Goal: Information Seeking & Learning: Compare options

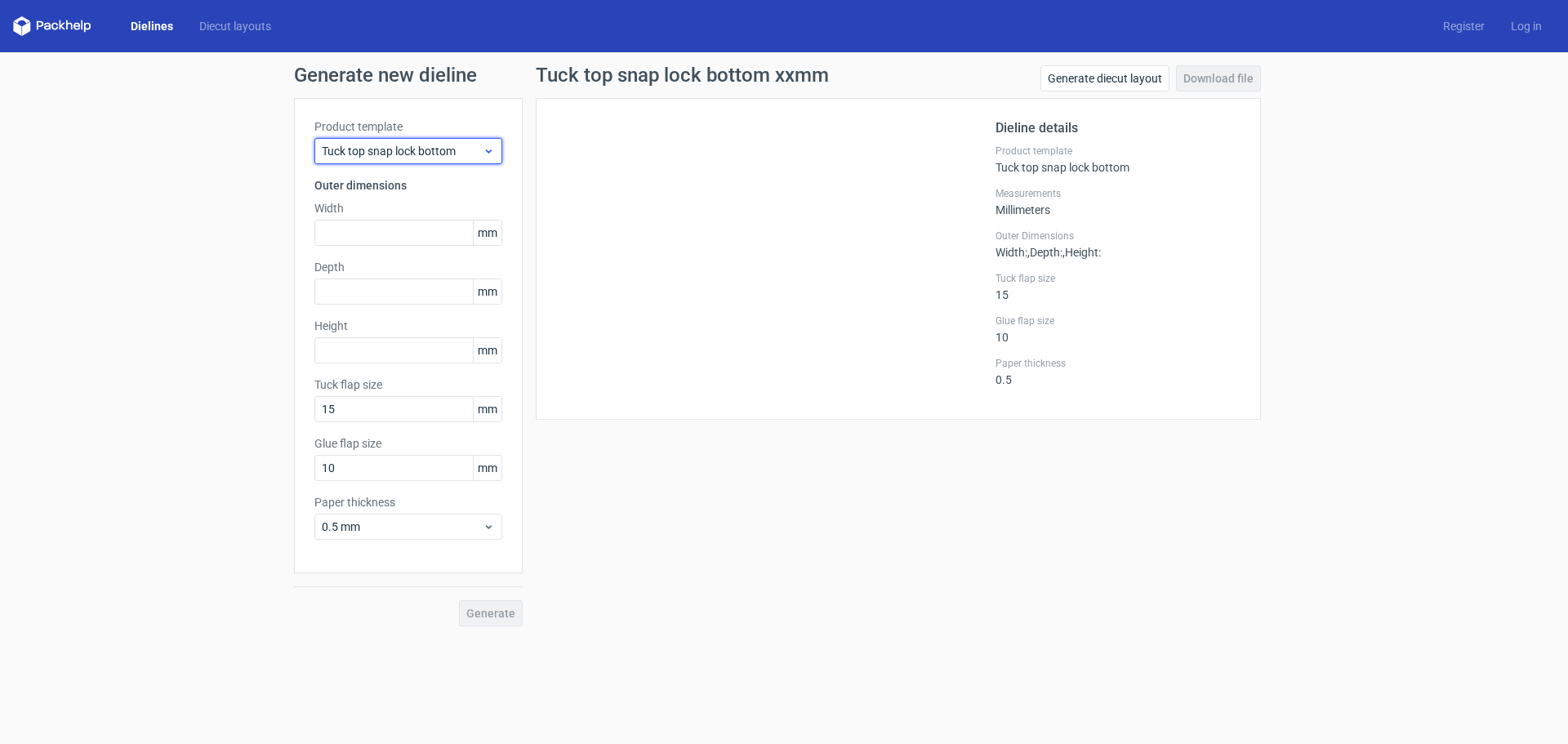
click at [453, 151] on span "Tuck top snap lock bottom" at bounding box center [402, 152] width 161 height 17
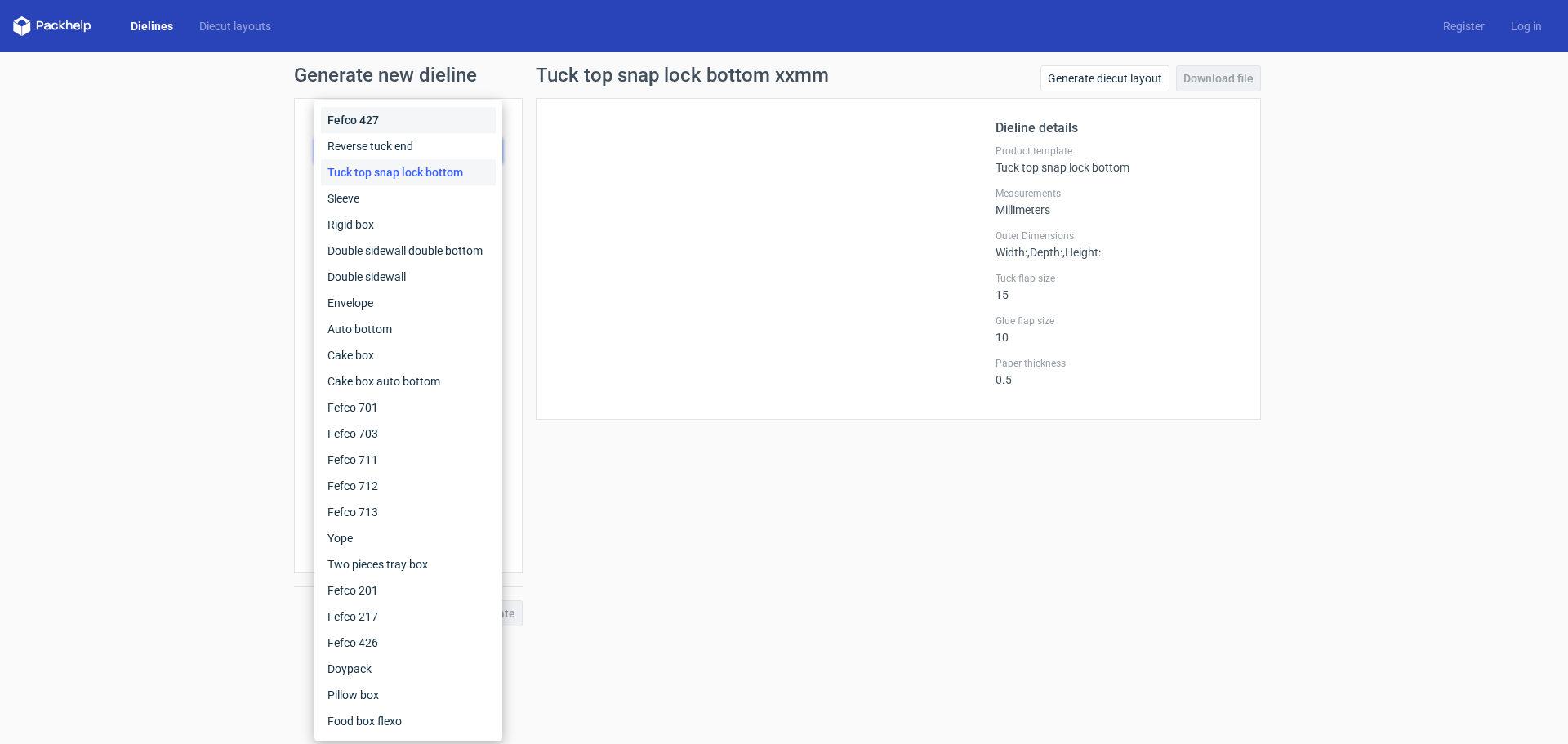
click at [381, 123] on div "Fefco 427" at bounding box center [408, 120] width 175 height 26
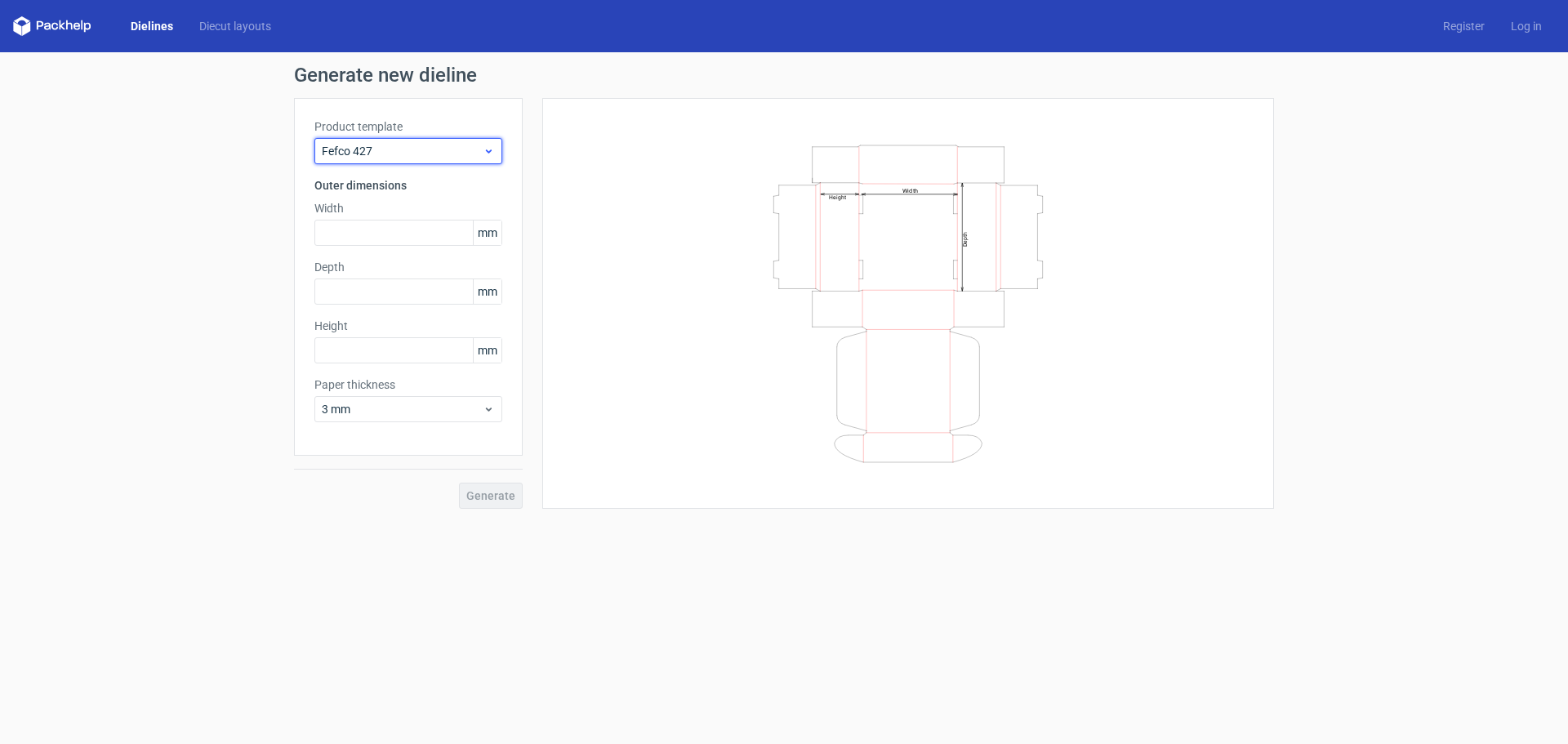
click at [370, 151] on span "Fefco 427" at bounding box center [402, 152] width 161 height 17
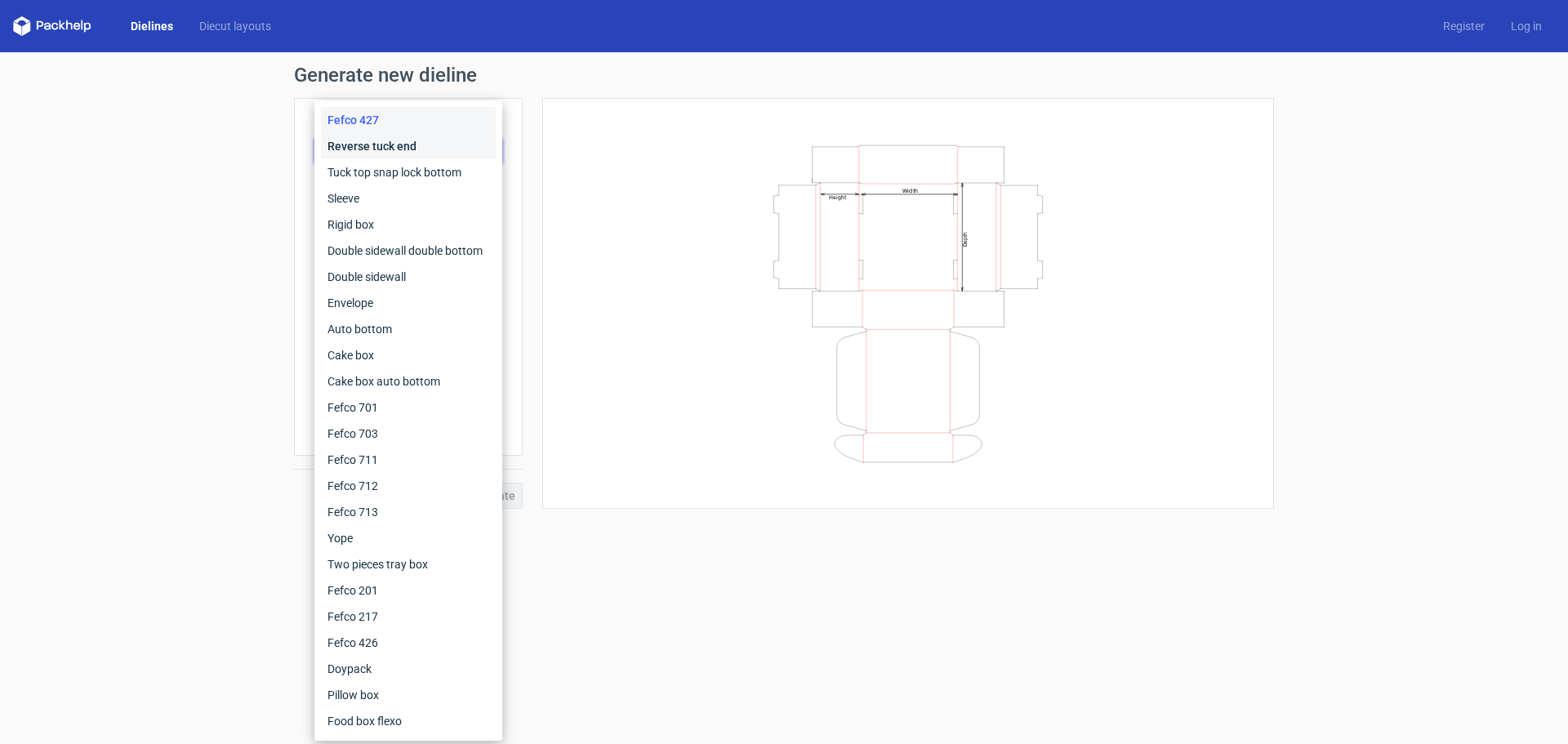
click at [383, 148] on div "Reverse tuck end" at bounding box center [408, 146] width 175 height 26
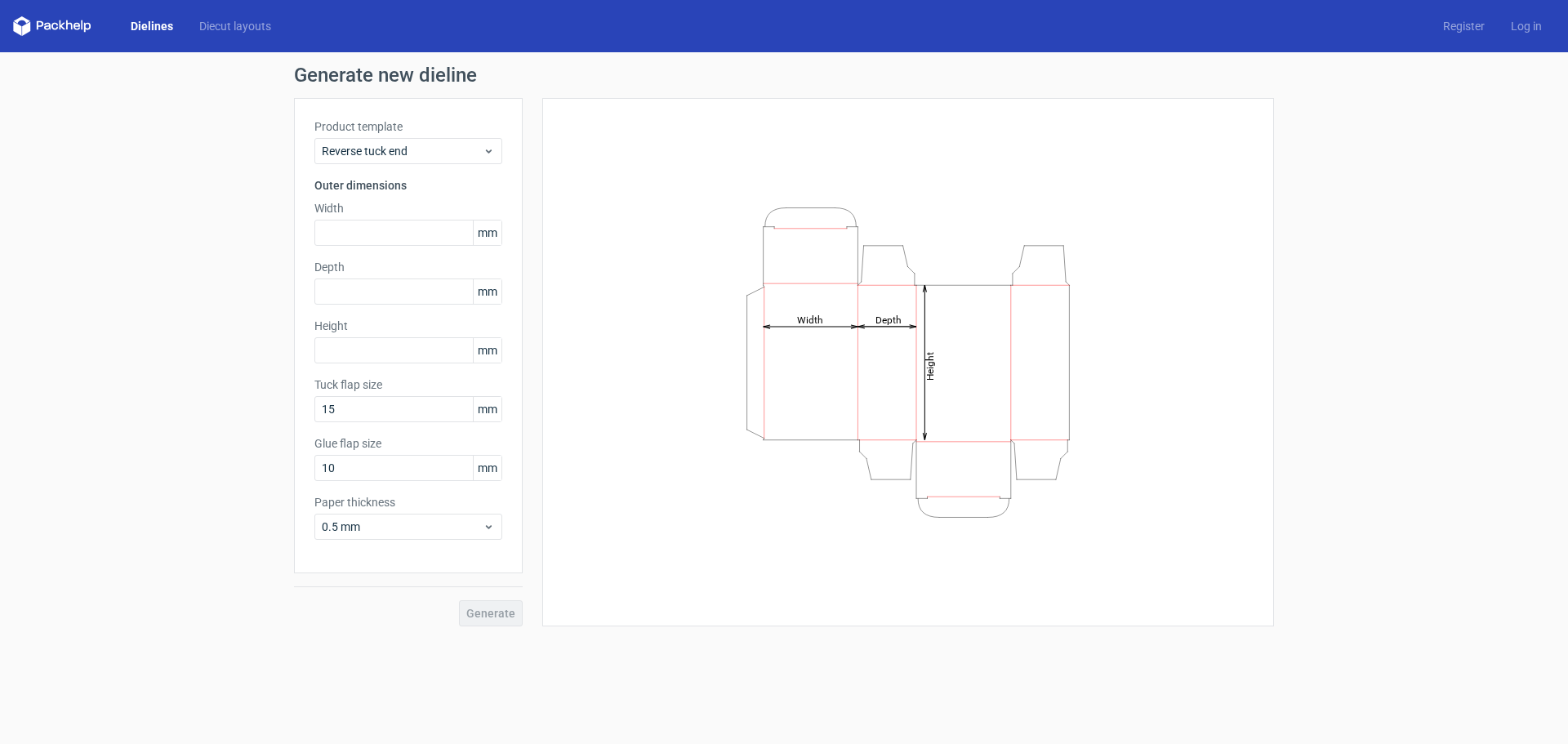
click at [379, 129] on label "Product template" at bounding box center [408, 127] width 188 height 17
click at [370, 153] on span "Reverse tuck end" at bounding box center [402, 152] width 161 height 17
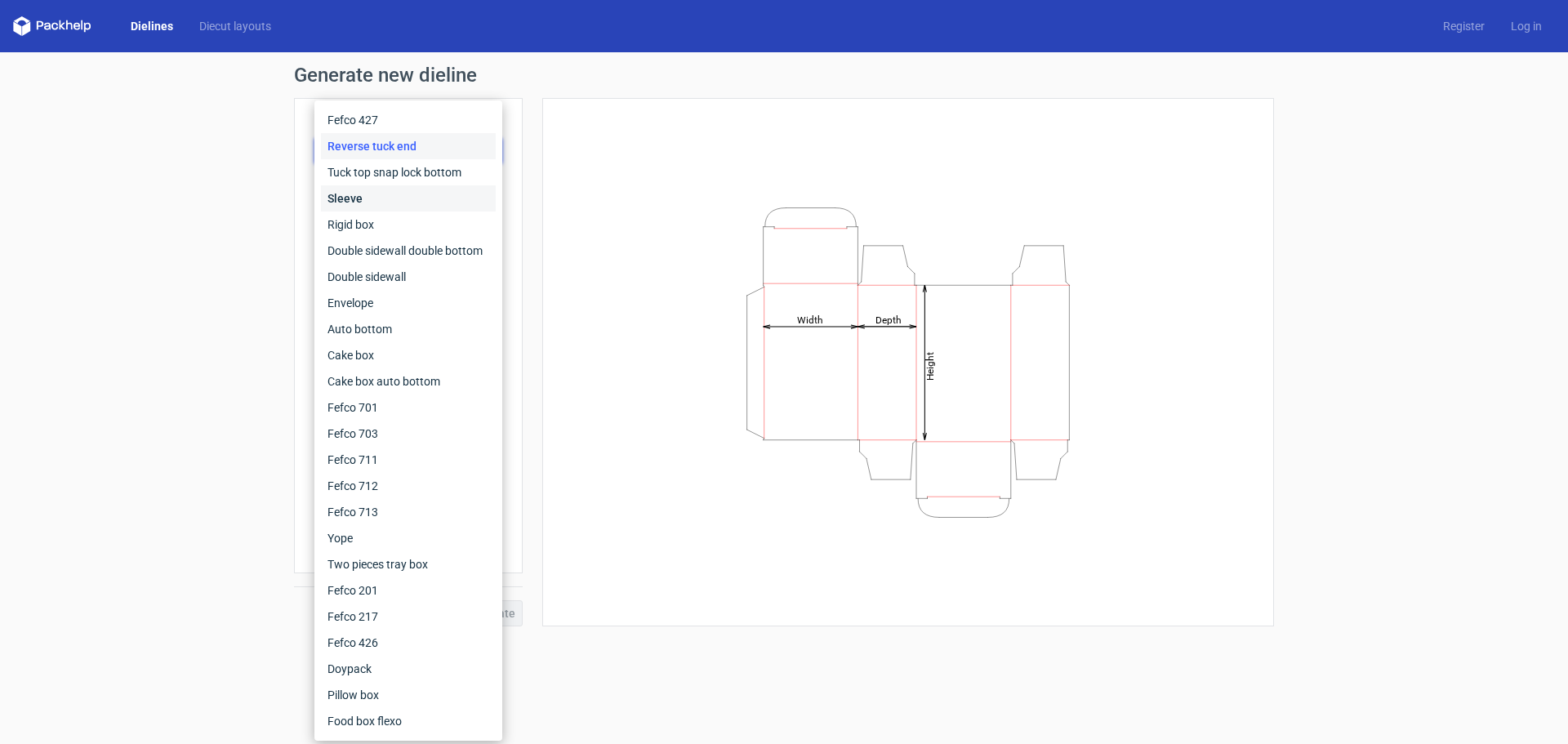
click at [355, 208] on div "Sleeve" at bounding box center [408, 199] width 175 height 26
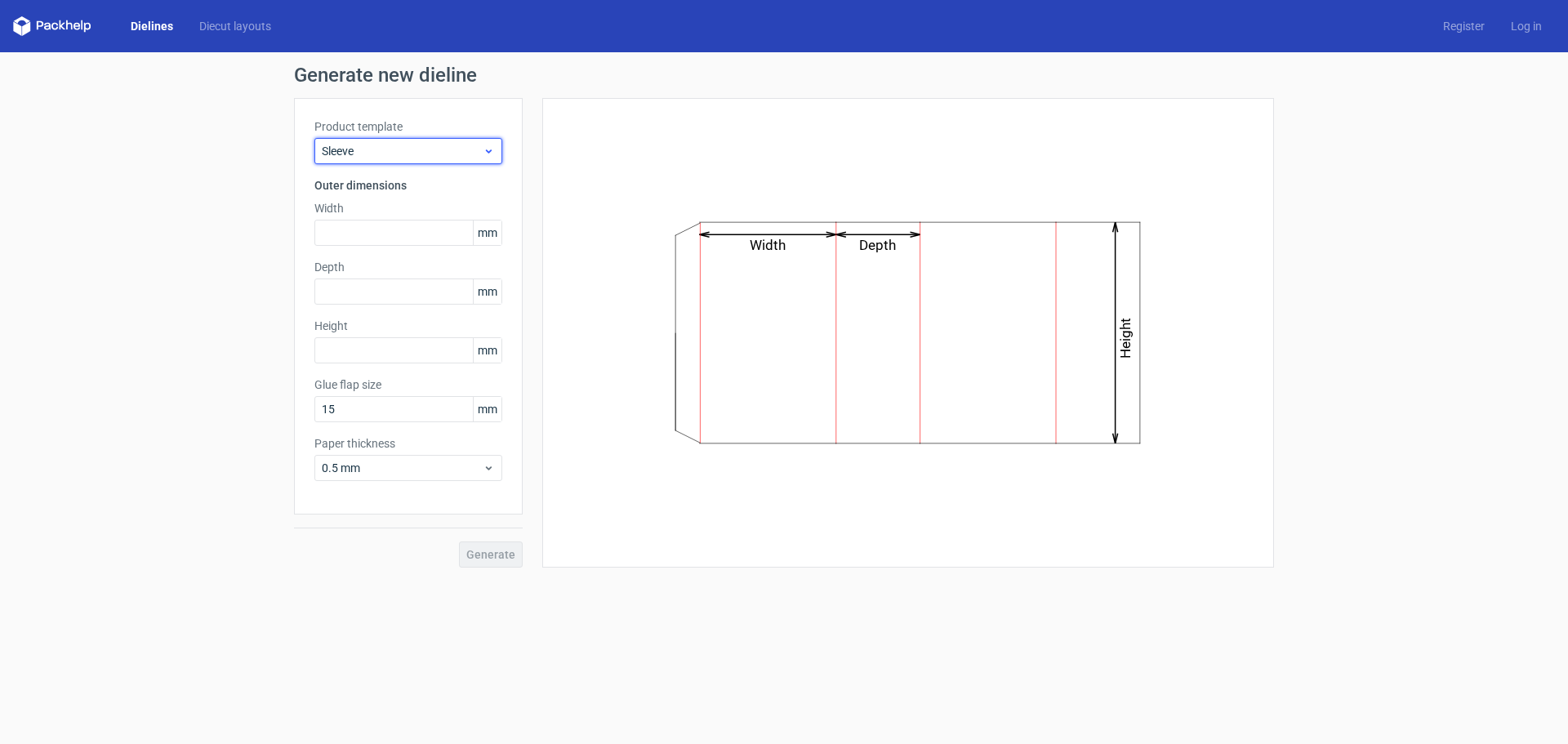
click at [363, 160] on div "Sleeve" at bounding box center [408, 151] width 188 height 26
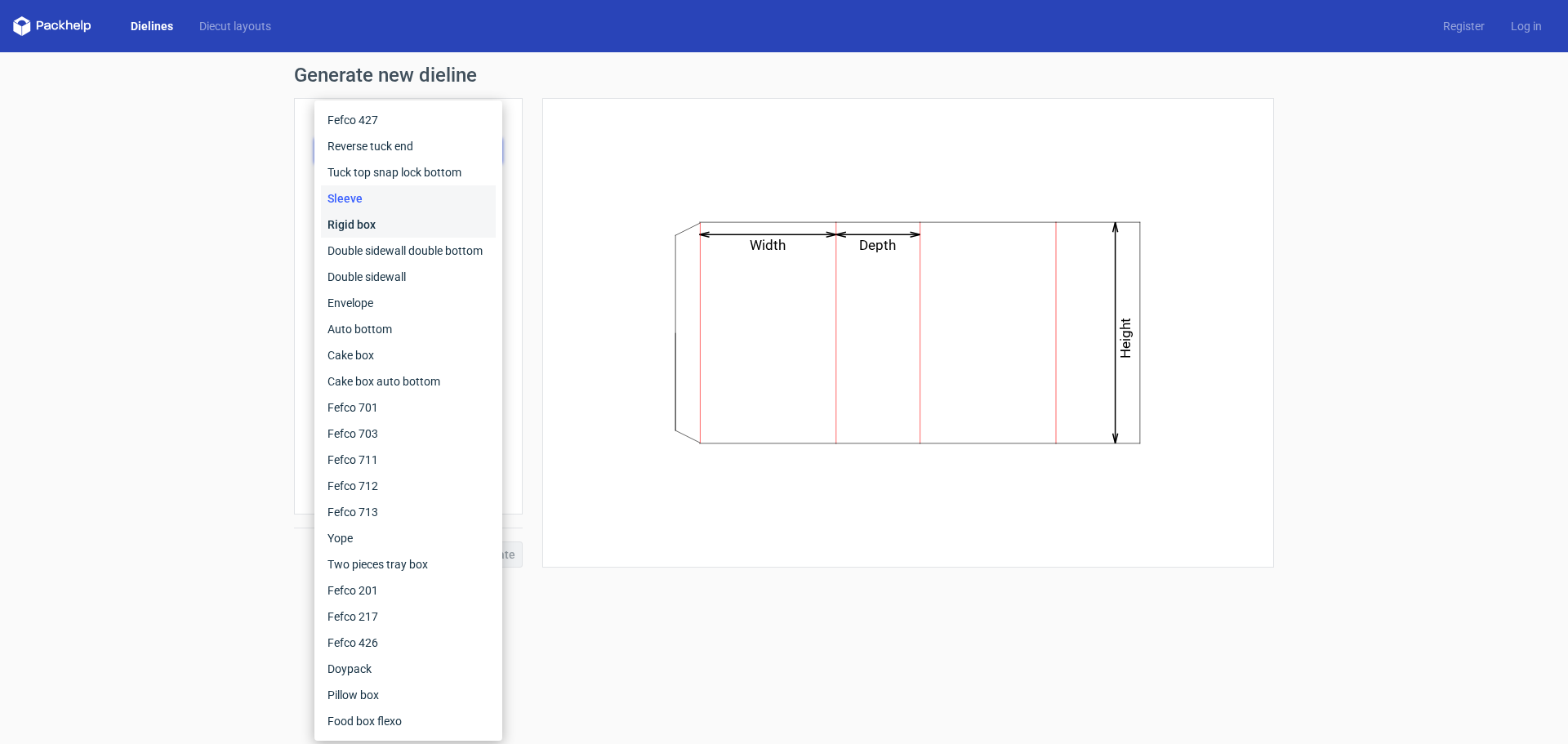
click at [349, 233] on div "Rigid box" at bounding box center [408, 225] width 175 height 26
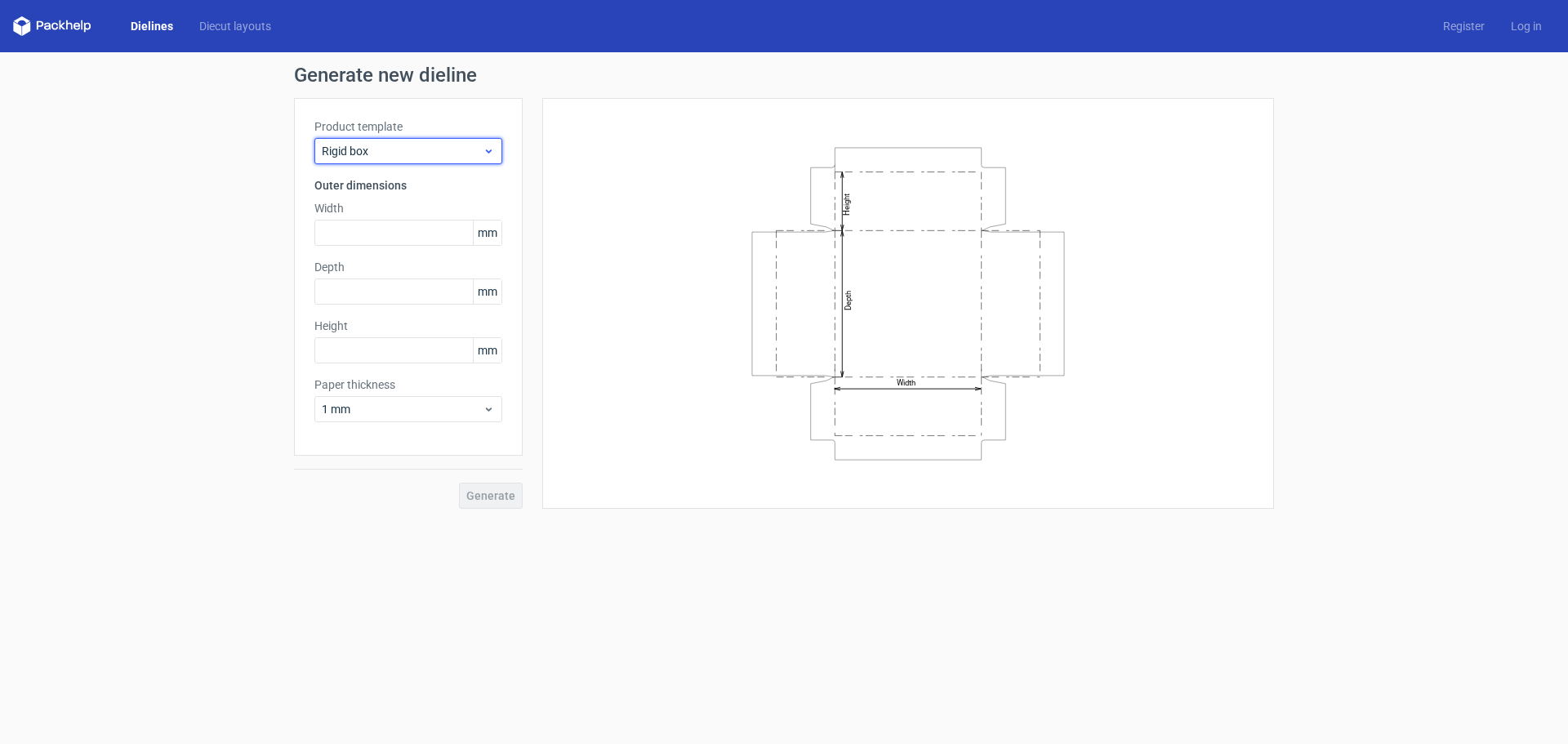
click at [372, 152] on span "Rigid box" at bounding box center [402, 152] width 161 height 17
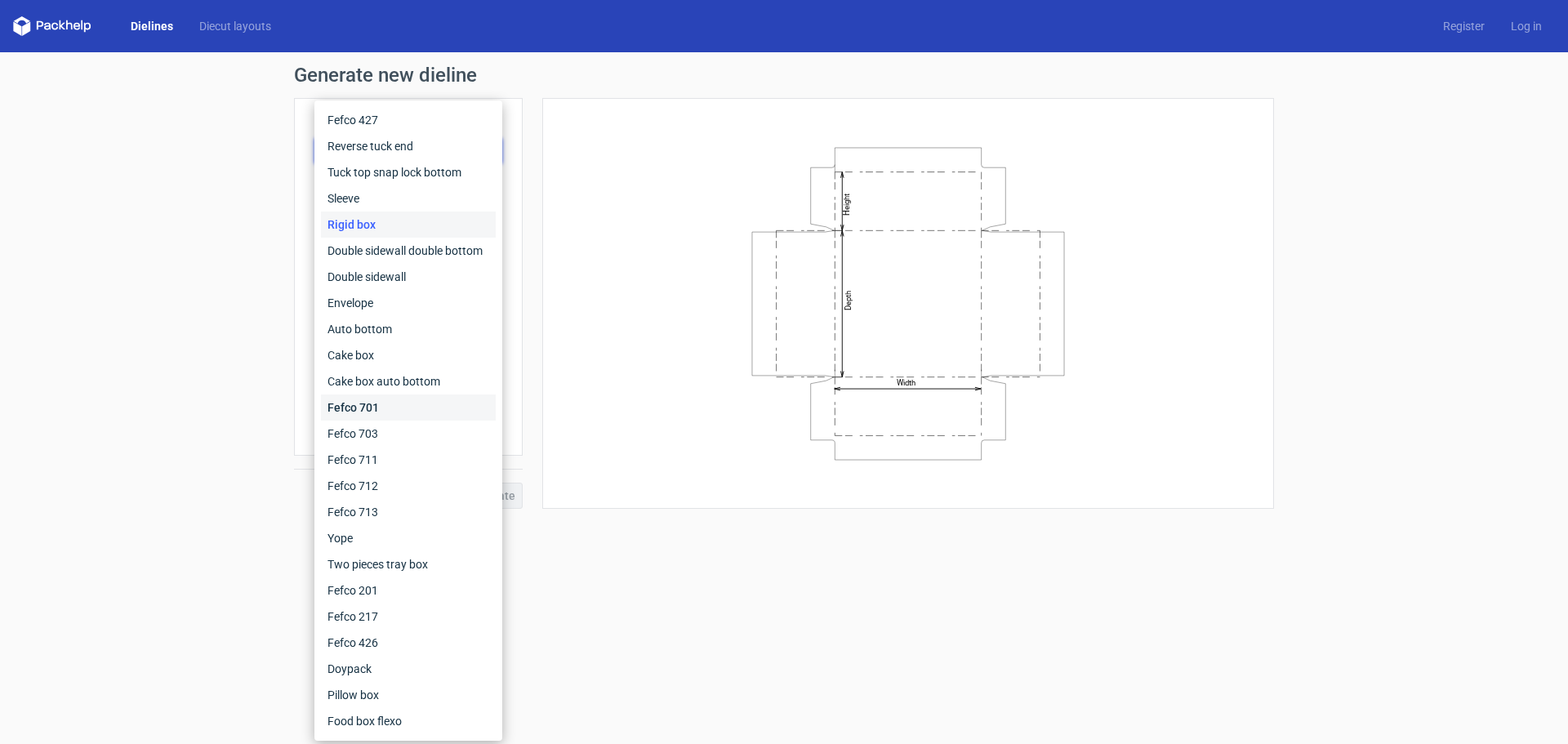
click at [374, 419] on div "Fefco 701" at bounding box center [408, 408] width 175 height 26
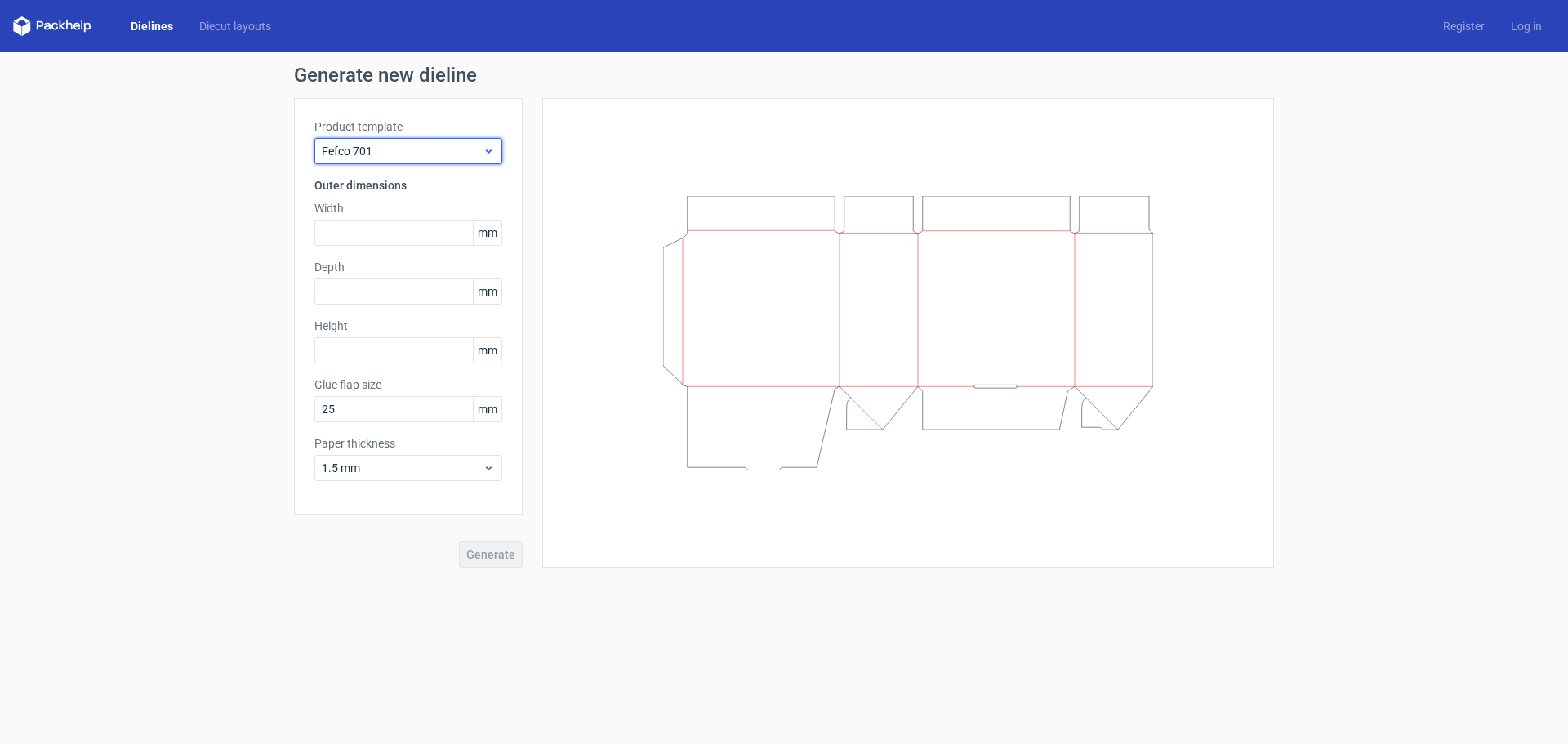
click at [347, 151] on span "Fefco 701" at bounding box center [402, 152] width 161 height 17
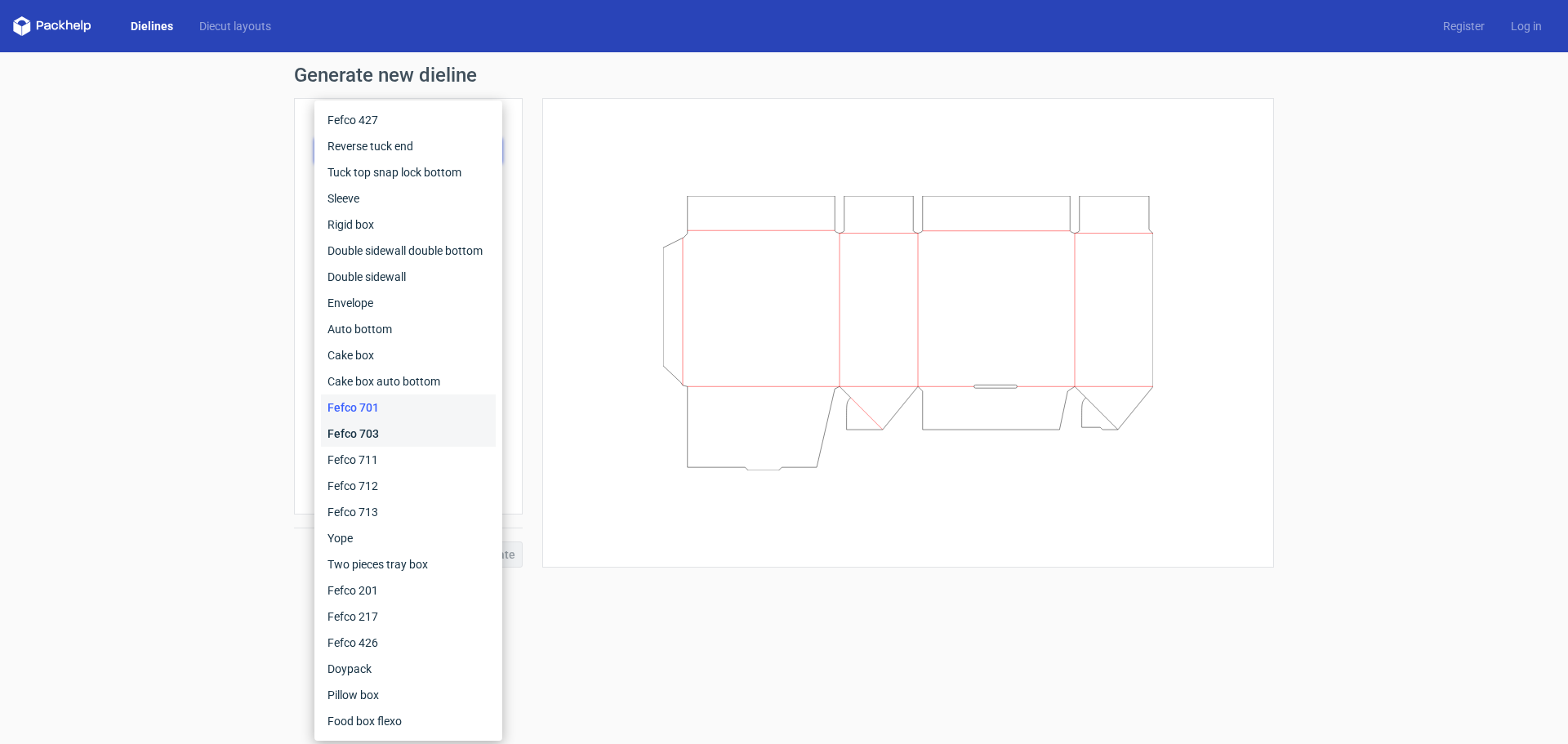
click at [362, 438] on div "Fefco 703" at bounding box center [408, 433] width 175 height 26
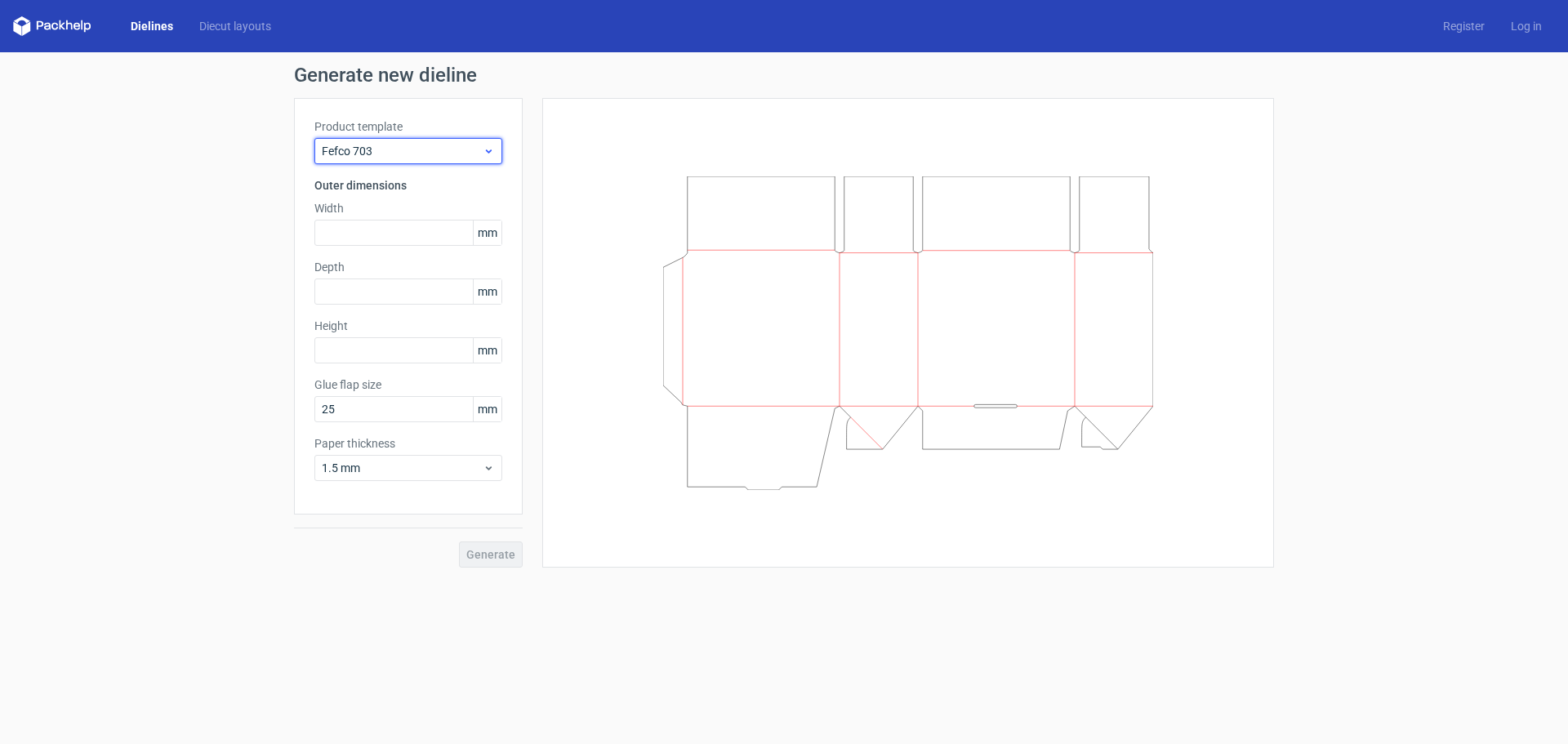
click at [369, 139] on div "Fefco 703" at bounding box center [408, 151] width 188 height 26
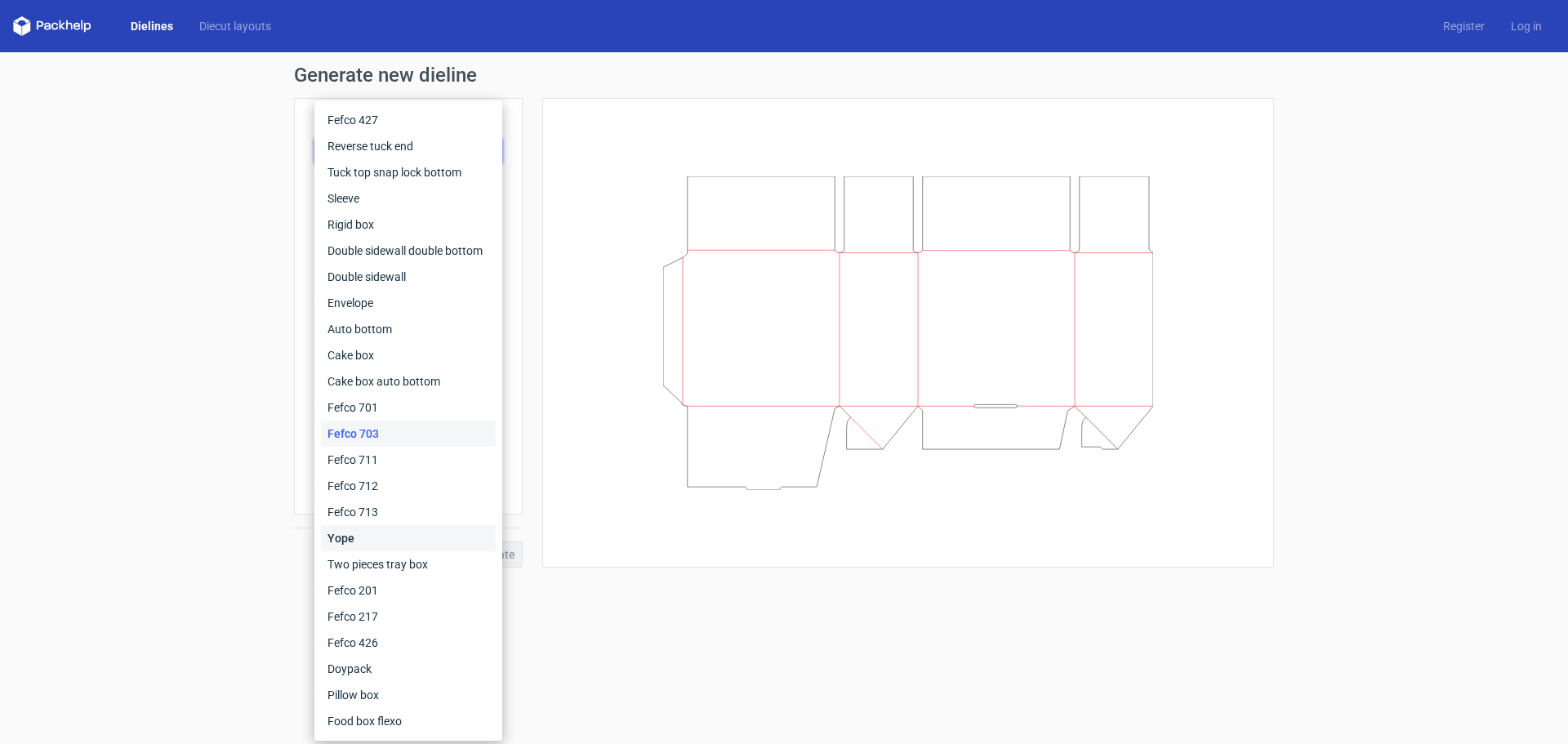
click at [372, 547] on div "Yope" at bounding box center [408, 538] width 175 height 26
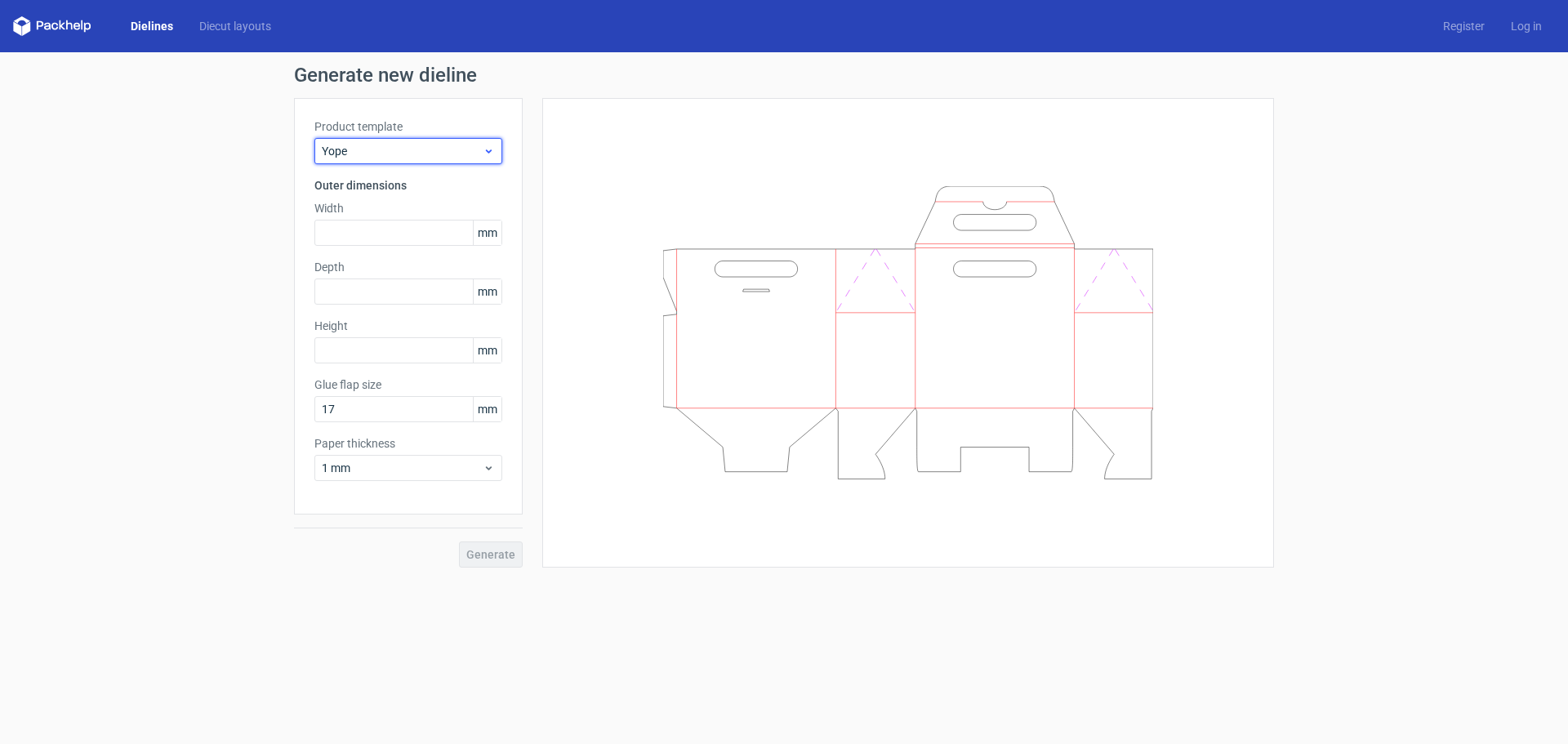
click at [414, 159] on div "Yope" at bounding box center [408, 151] width 188 height 26
